Goal: Task Accomplishment & Management: Use online tool/utility

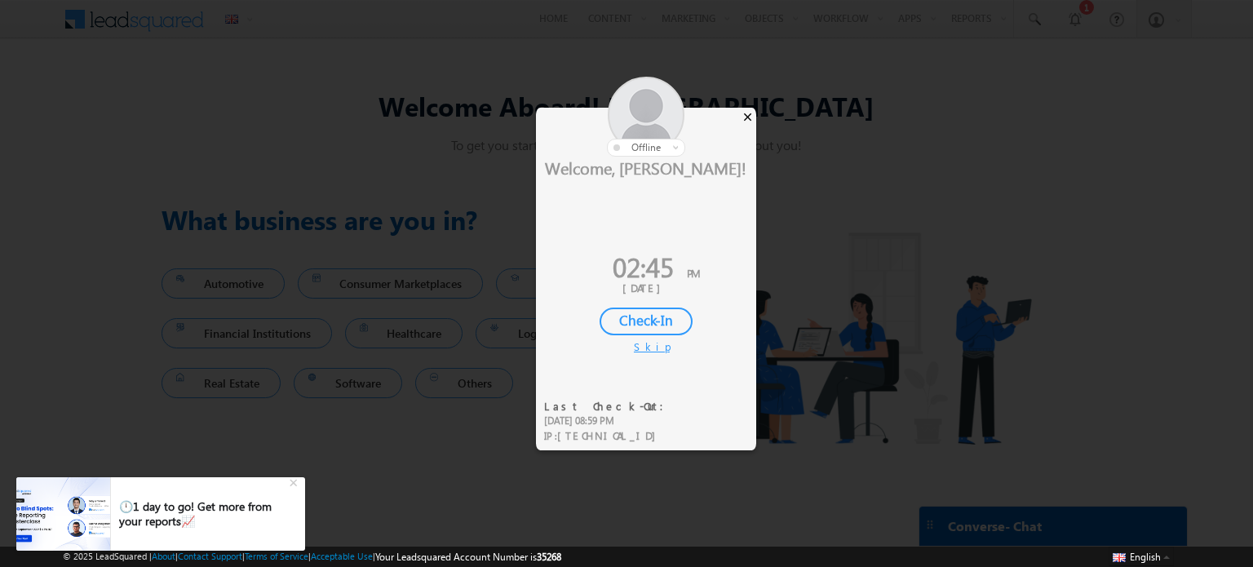
click at [748, 119] on div "×" at bounding box center [747, 117] width 17 height 18
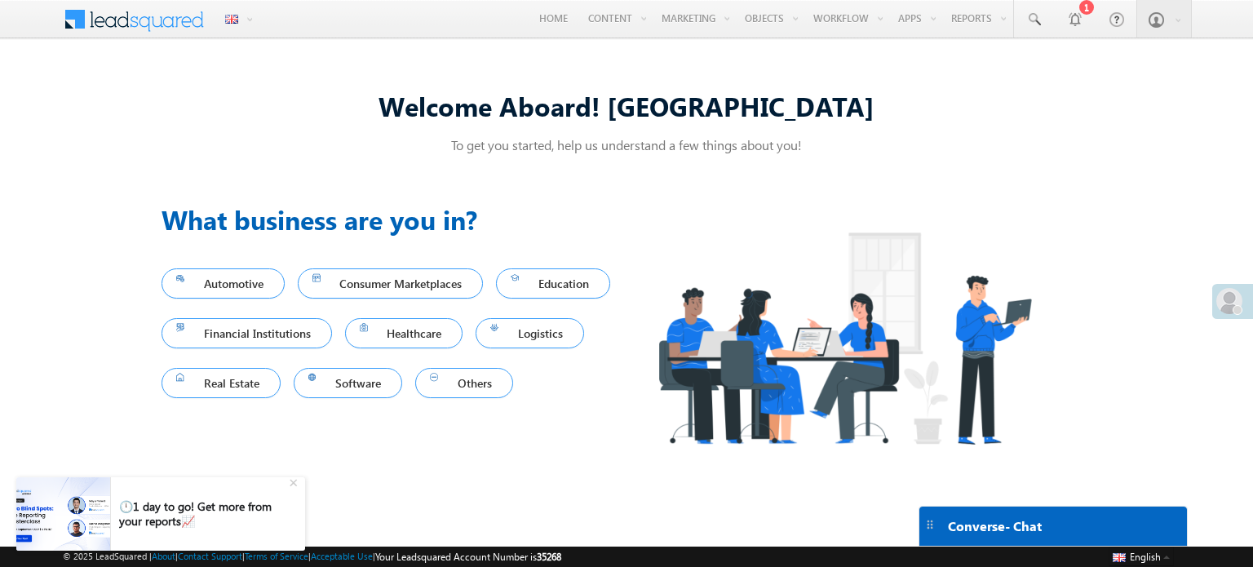
click at [748, 120] on div "Welcome Aboard! Murali" at bounding box center [627, 105] width 930 height 35
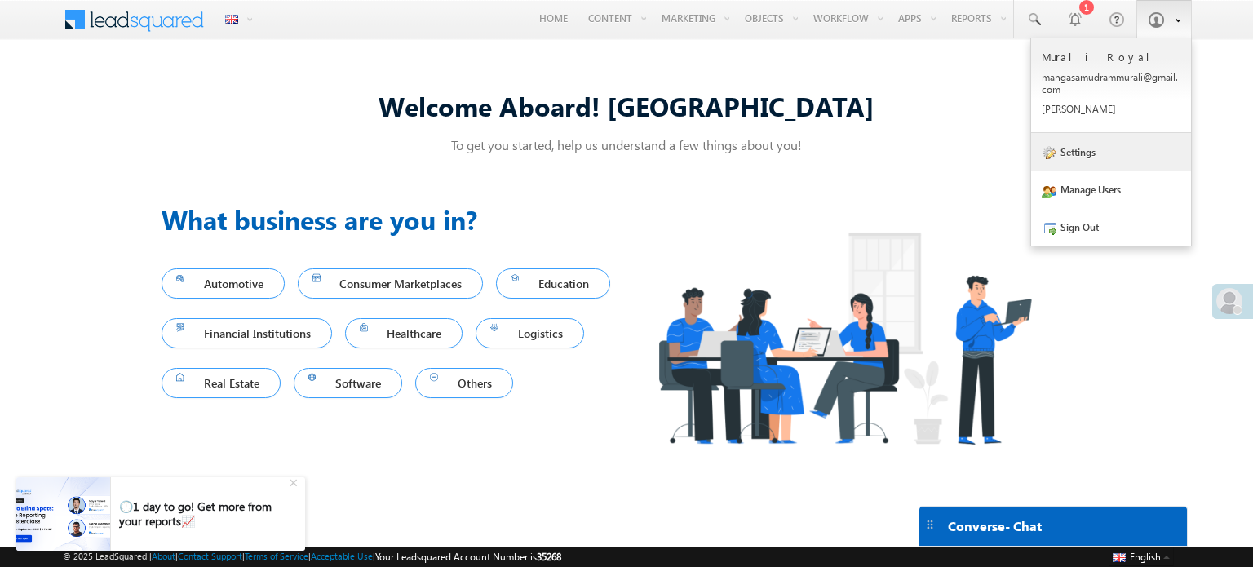
click at [1086, 159] on link "Settings" at bounding box center [1111, 152] width 160 height 38
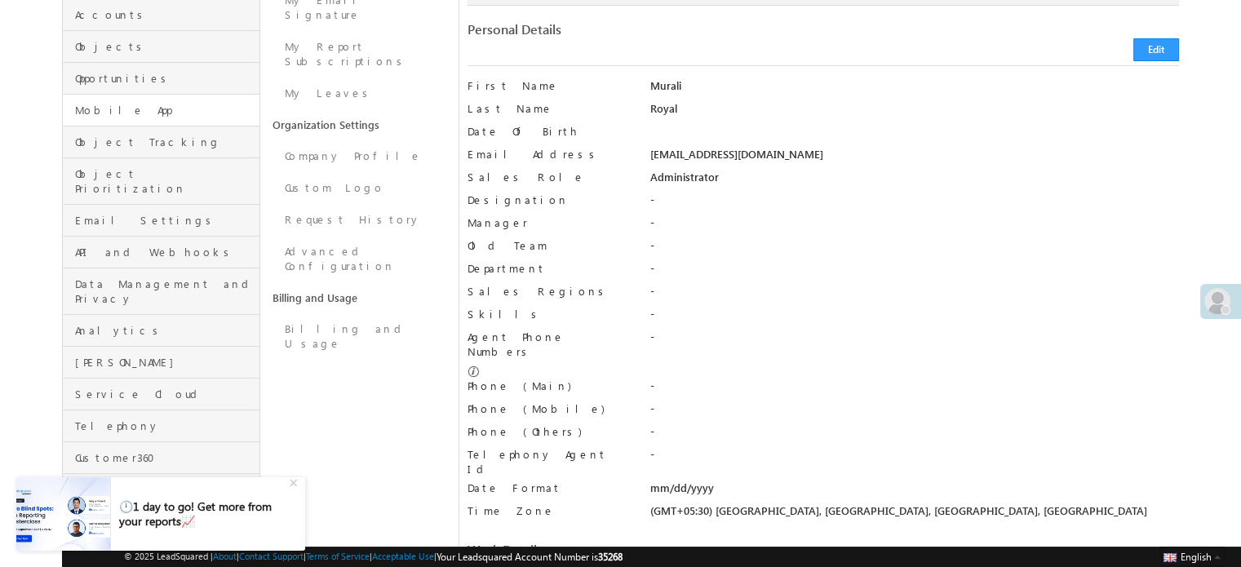
scroll to position [234, 0]
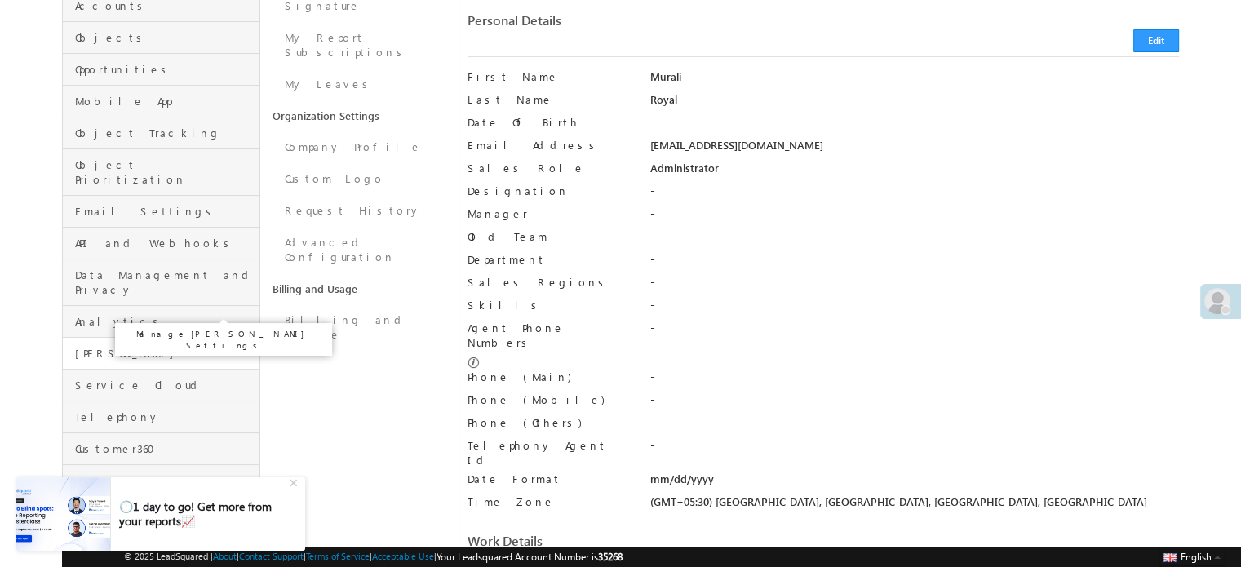
click at [164, 346] on span "[PERSON_NAME]" at bounding box center [165, 353] width 180 height 15
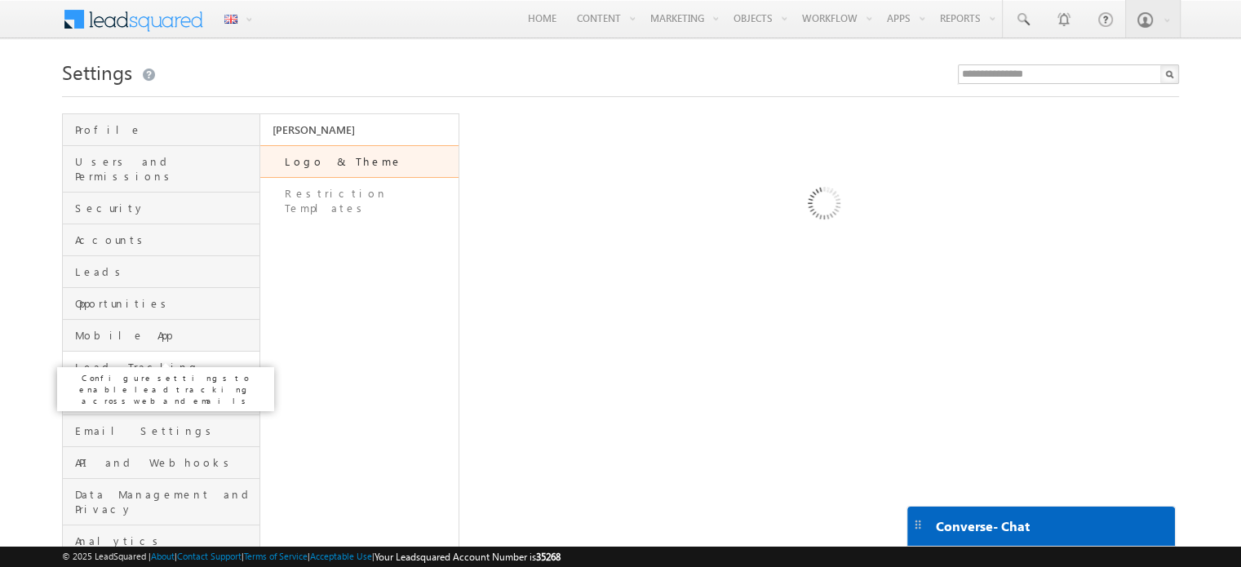
click at [131, 360] on span "Lead Tracking" at bounding box center [165, 367] width 180 height 15
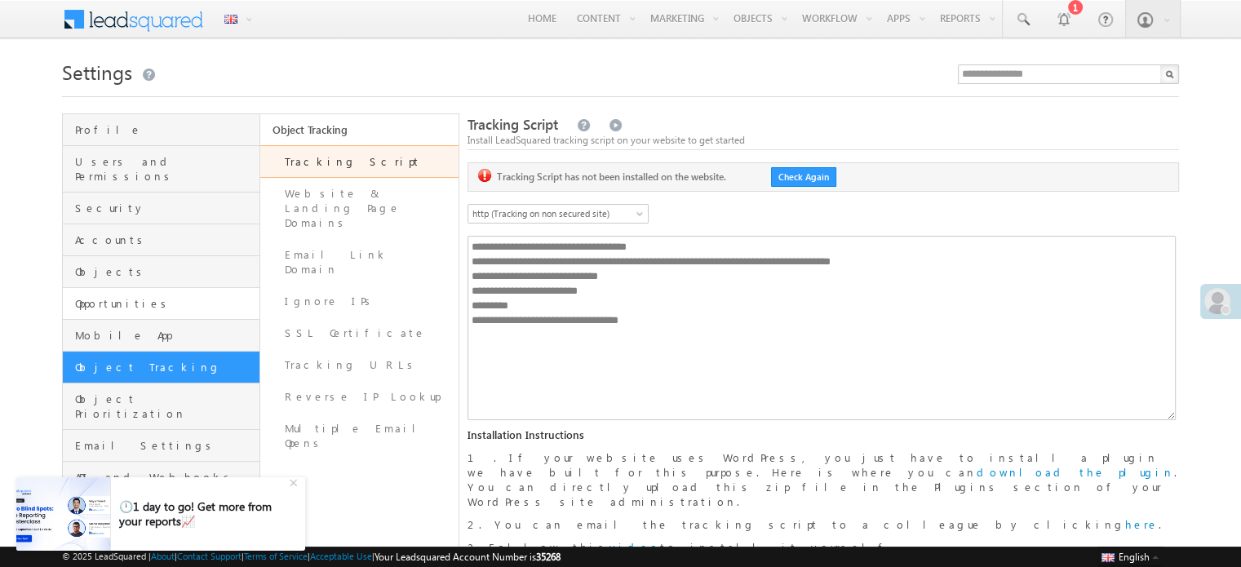
scroll to position [183, 0]
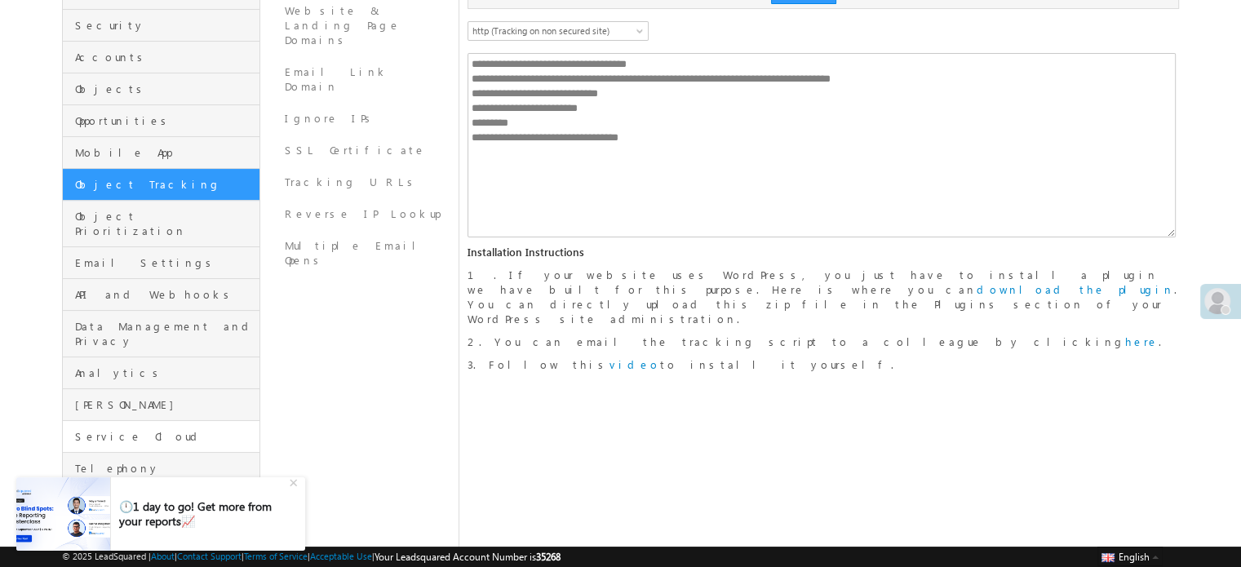
click at [128, 421] on link "Service Cloud" at bounding box center [161, 437] width 197 height 32
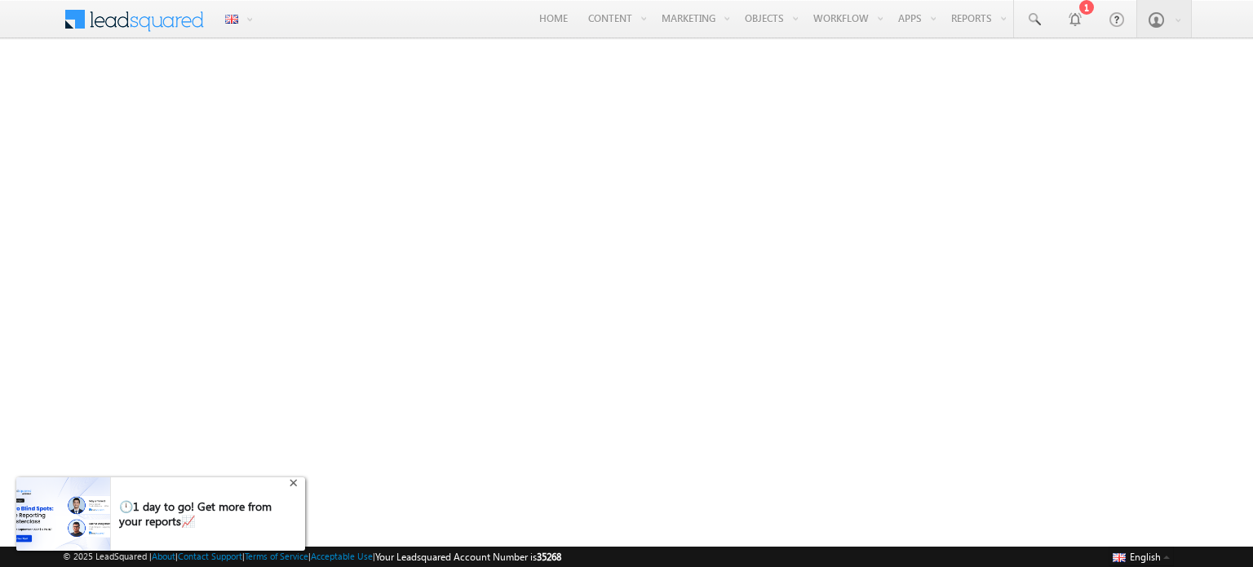
click at [297, 485] on div "+" at bounding box center [296, 482] width 20 height 20
